Goal: Information Seeking & Learning: Learn about a topic

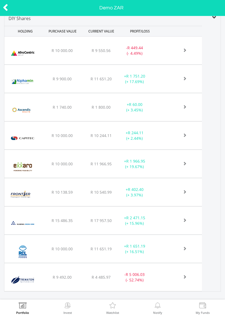
scroll to position [239, 0]
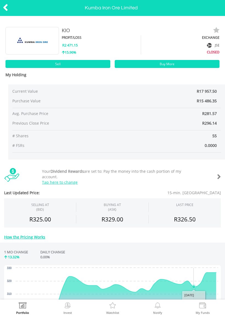
click at [7, 5] on icon at bounding box center [5, 7] width 5 height 11
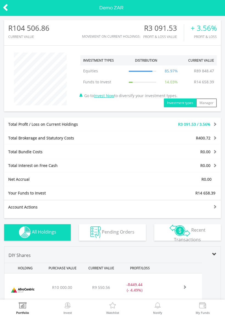
click at [69, 304] on img at bounding box center [68, 306] width 9 height 8
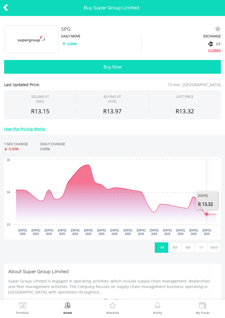
click at [177, 247] on button "3M" at bounding box center [174, 247] width 13 height 10
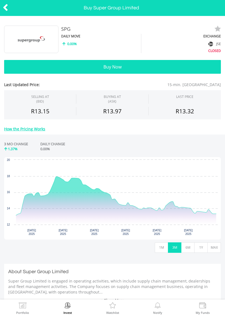
click at [191, 248] on button "6M" at bounding box center [187, 247] width 13 height 10
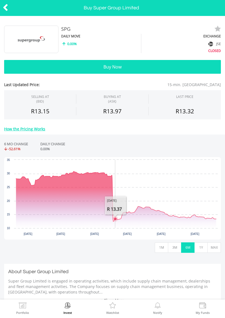
click at [115, 221] on icon "Interactive chart" at bounding box center [116, 196] width 200 height 50
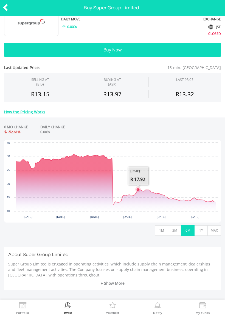
scroll to position [18, 0]
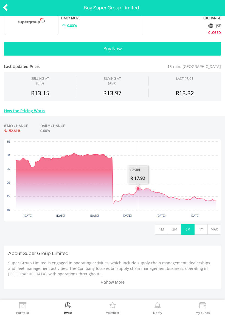
click at [201, 228] on button "1Y" at bounding box center [201, 229] width 13 height 10
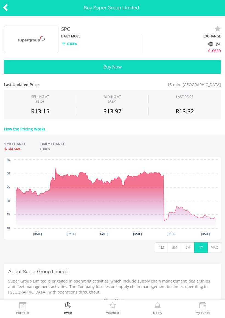
scroll to position [0, 0]
